Goal: Task Accomplishment & Management: Manage account settings

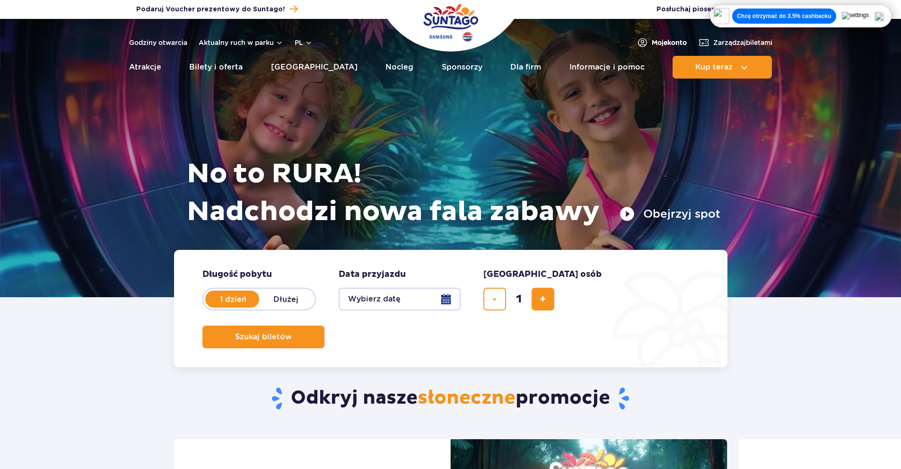
click at [658, 41] on span "Moje konto" at bounding box center [669, 42] width 35 height 9
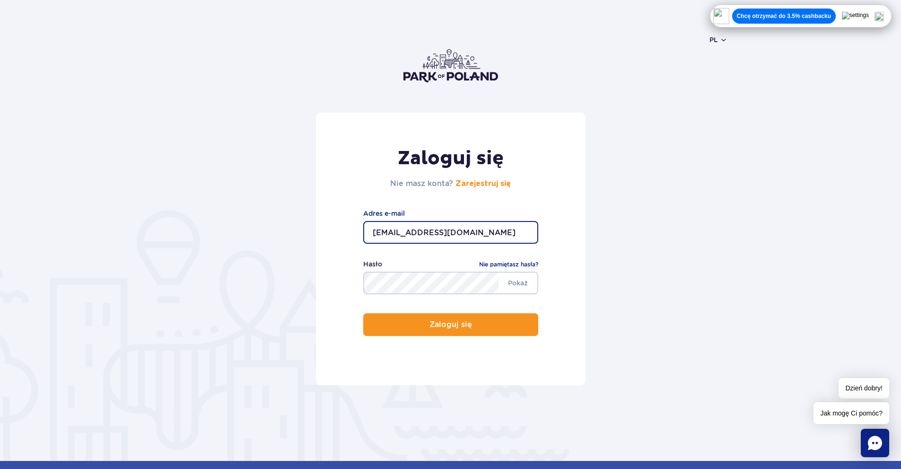
drag, startPoint x: 469, startPoint y: 240, endPoint x: 254, endPoint y: 236, distance: 215.3
click at [254, 236] on form "Zaloguj się Nie masz konta? Zarejestruj się kamila.lewocha@gmail.com Adres e-ma…" at bounding box center [451, 249] width 554 height 273
type input "m"
drag, startPoint x: 394, startPoint y: 221, endPoint x: 220, endPoint y: 229, distance: 174.7
click at [220, 229] on form "Zaloguj się Nie masz konta? Zarejestruj się m Adres e-mail Pokaż Hasło Nie pami…" at bounding box center [451, 249] width 554 height 273
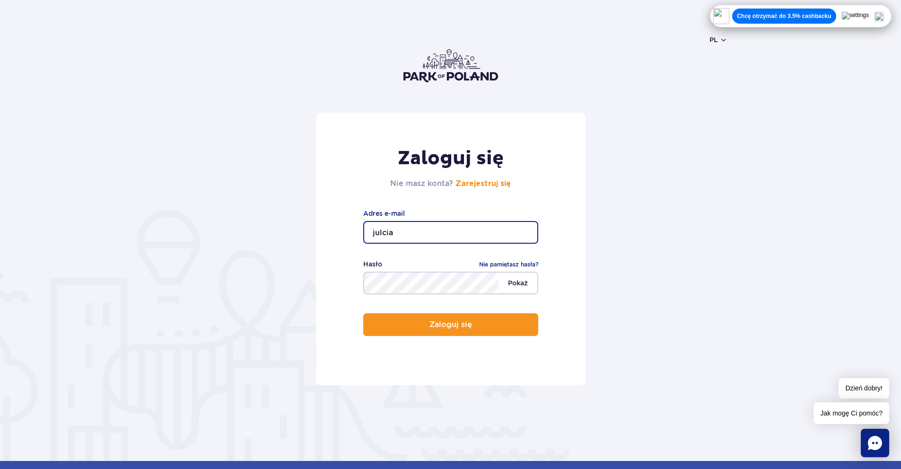
type input "julciawlodarska2@gmail.com"
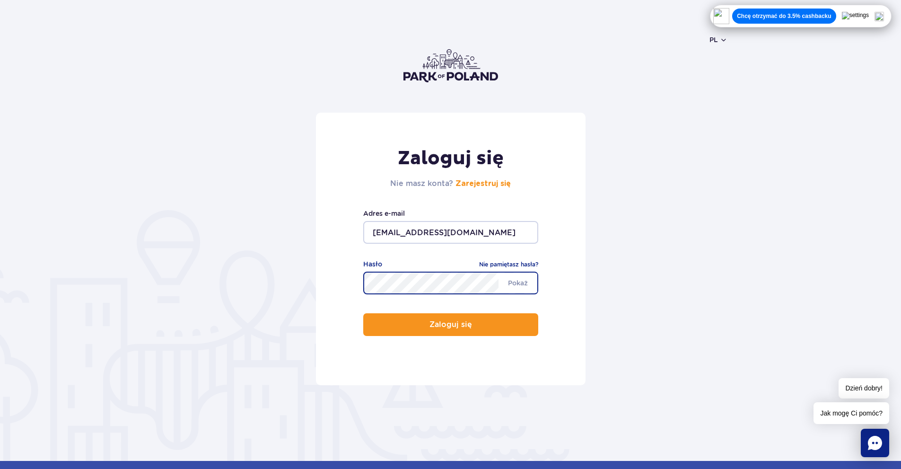
click at [333, 290] on div "Zaloguj się Nie masz konta? Zarejestruj się julciawlodarska2@gmail.com Adres e-…" at bounding box center [451, 249] width 270 height 273
click at [312, 304] on form "Zaloguj się Nie masz konta? Zarejestruj się julciawlodarska2@gmail.com Adres e-…" at bounding box center [451, 249] width 554 height 273
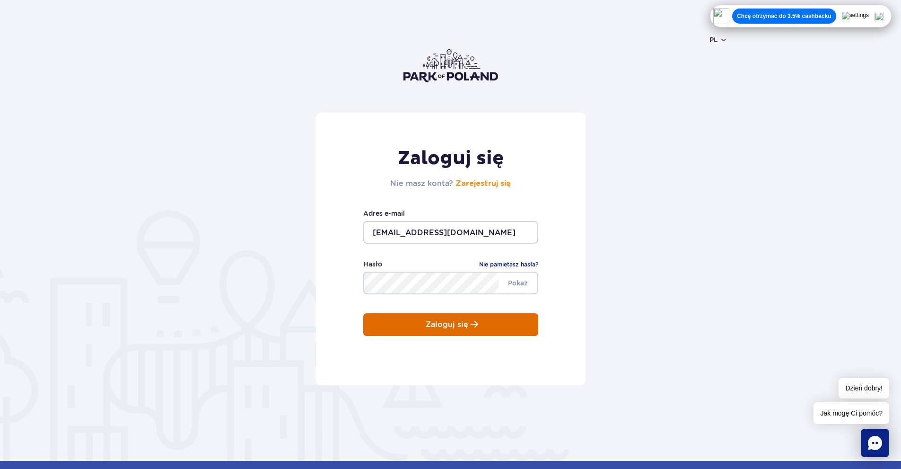
click at [388, 315] on button "Zaloguj się" at bounding box center [450, 324] width 175 height 23
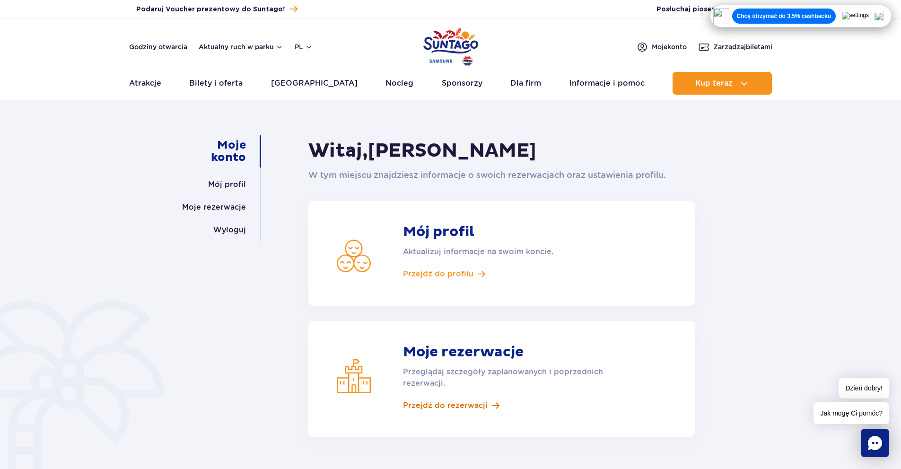
click at [480, 405] on span "Przejdź do rezerwacji" at bounding box center [445, 405] width 85 height 10
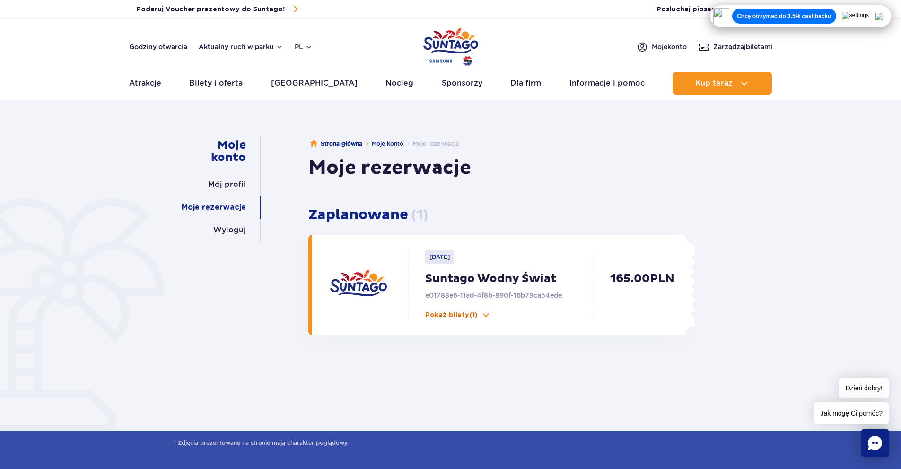
click at [477, 313] on p "Pokaż bilety (1)" at bounding box center [451, 314] width 53 height 9
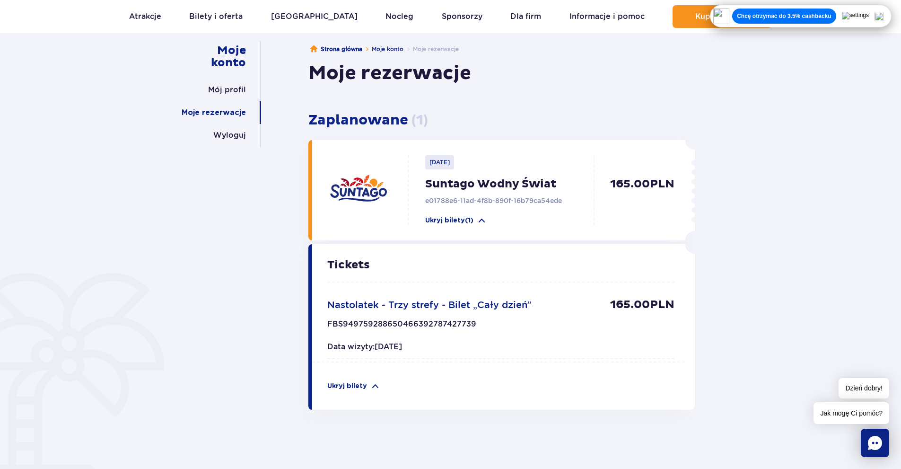
scroll to position [142, 0]
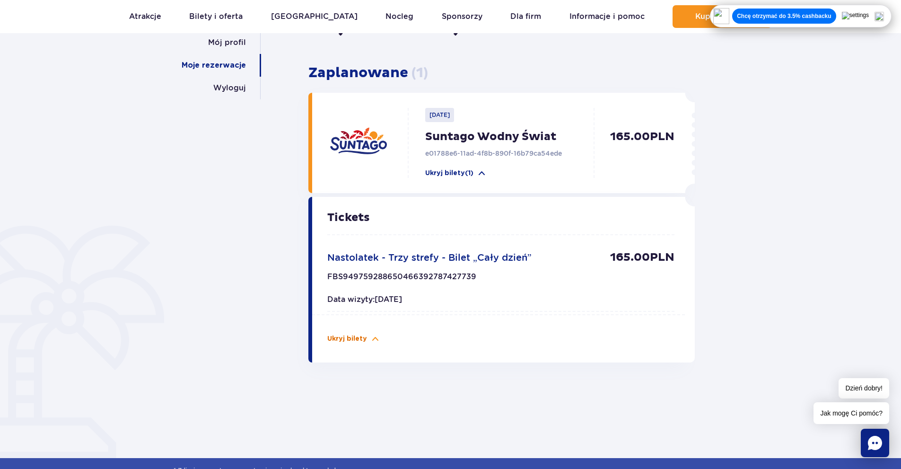
click at [349, 334] on p "Ukryj bilety" at bounding box center [347, 338] width 40 height 9
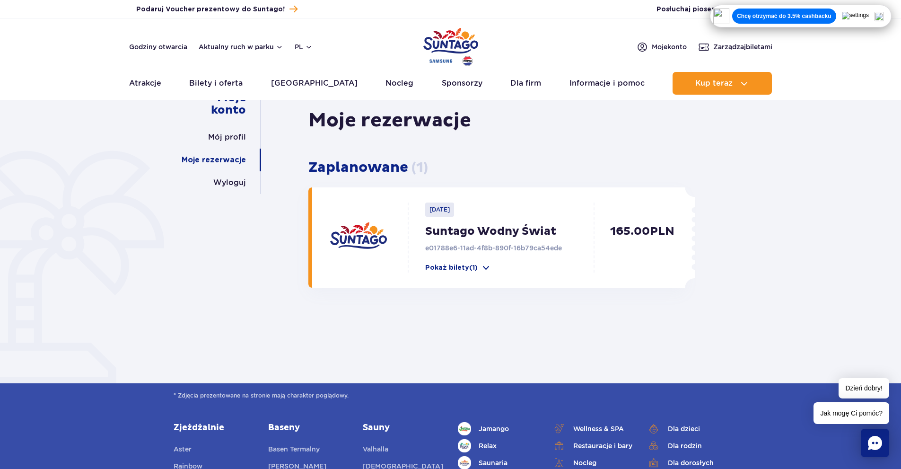
scroll to position [0, 0]
